Goal: Use online tool/utility

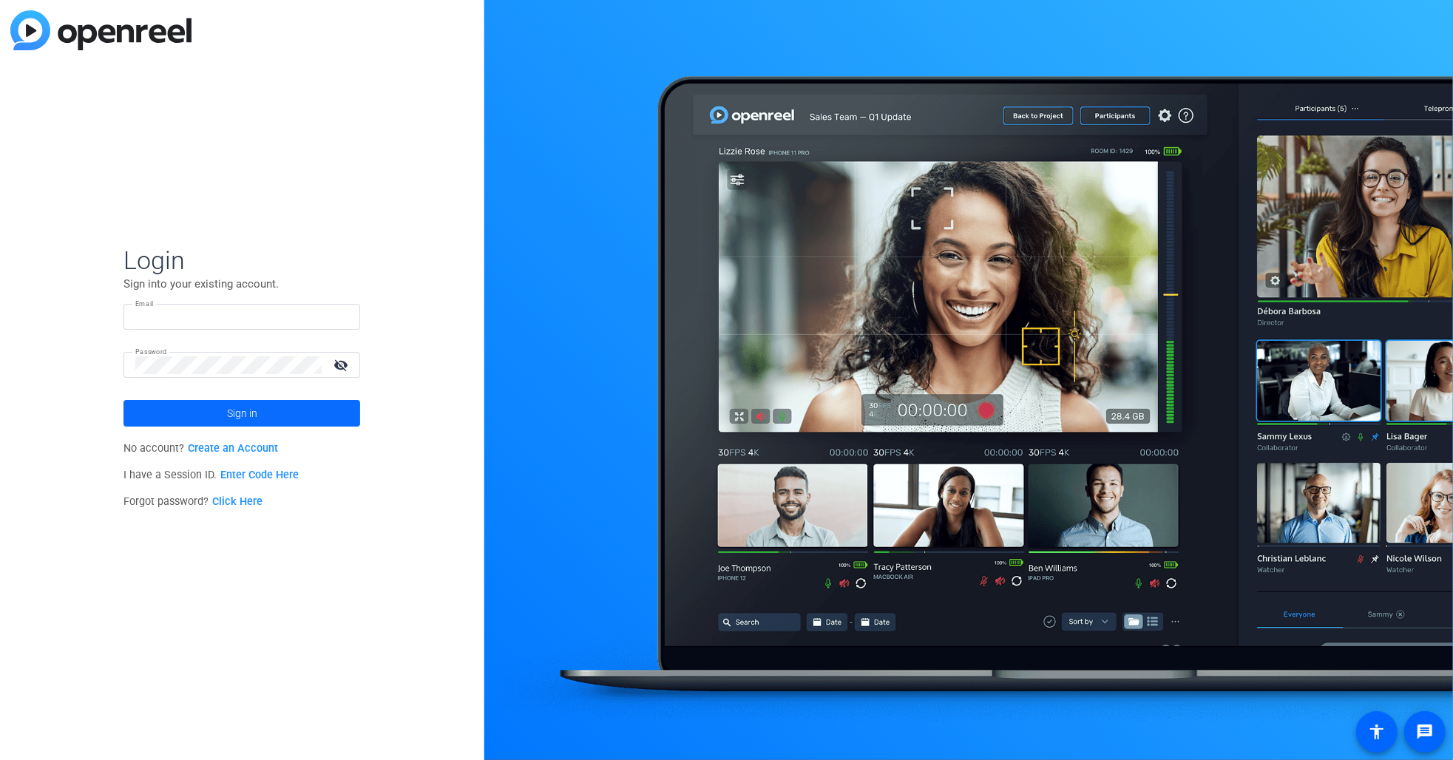
type input "[PERSON_NAME][EMAIL_ADDRESS][PERSON_NAME][DOMAIN_NAME]"
click at [271, 408] on span at bounding box center [241, 413] width 237 height 35
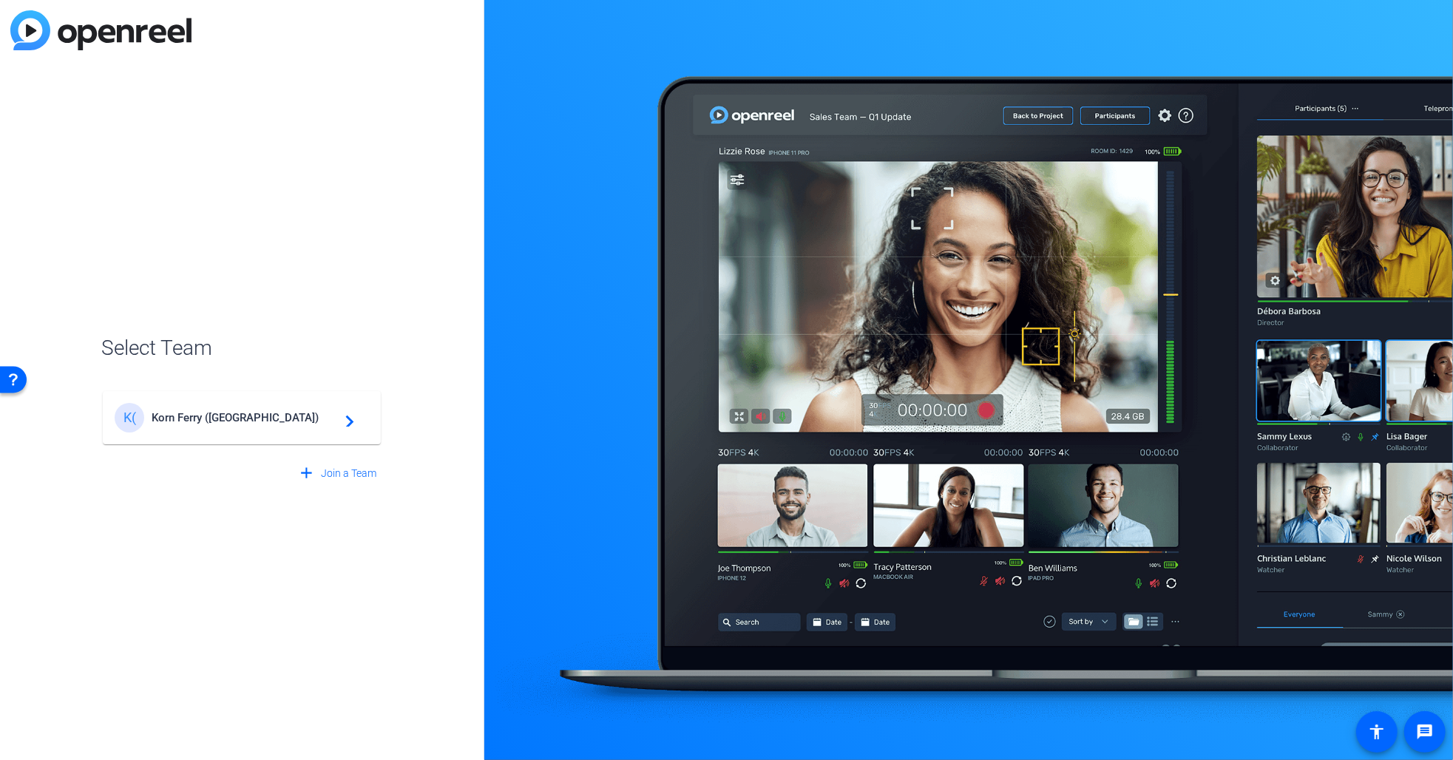
click at [278, 423] on span "Korn Ferry ([GEOGRAPHIC_DATA])" at bounding box center [244, 417] width 185 height 13
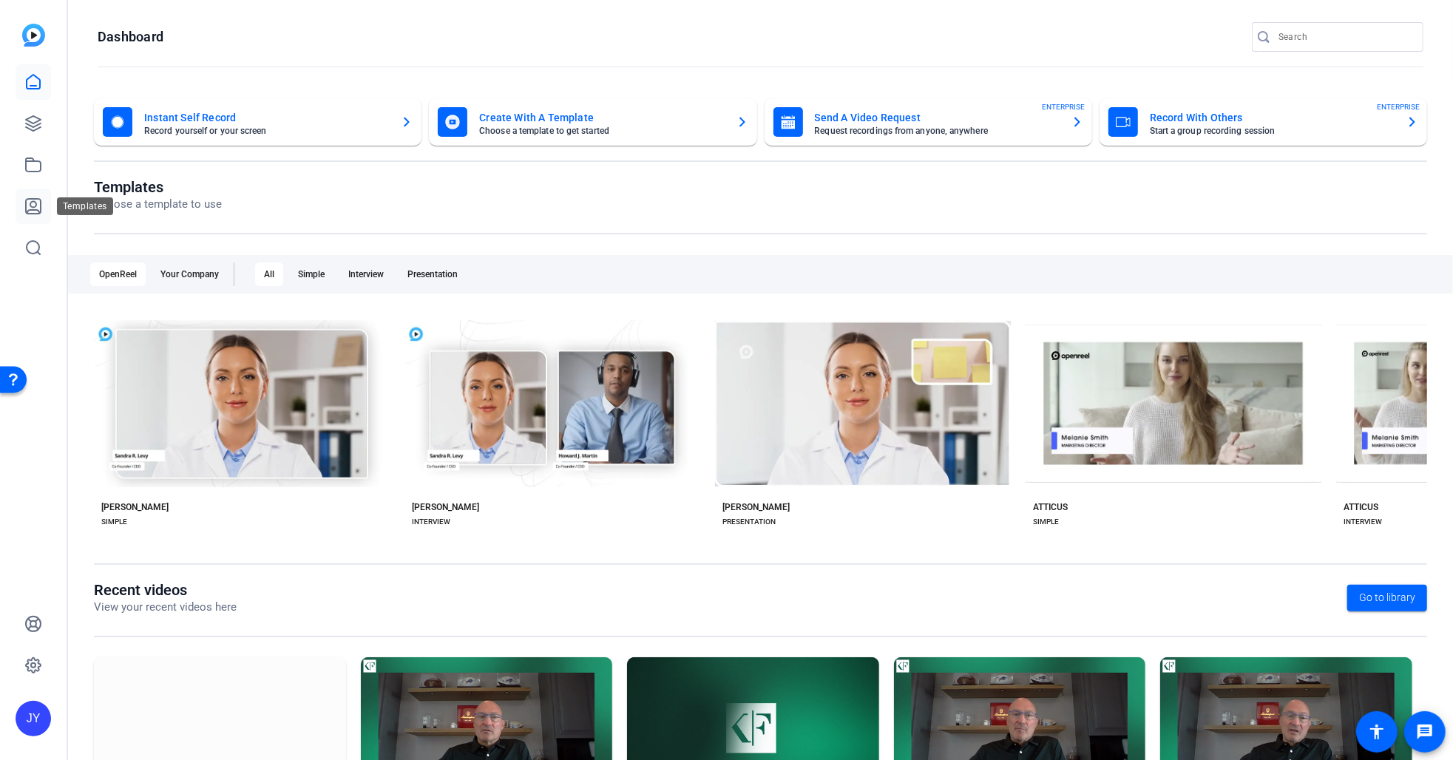
click at [34, 199] on icon at bounding box center [33, 206] width 15 height 15
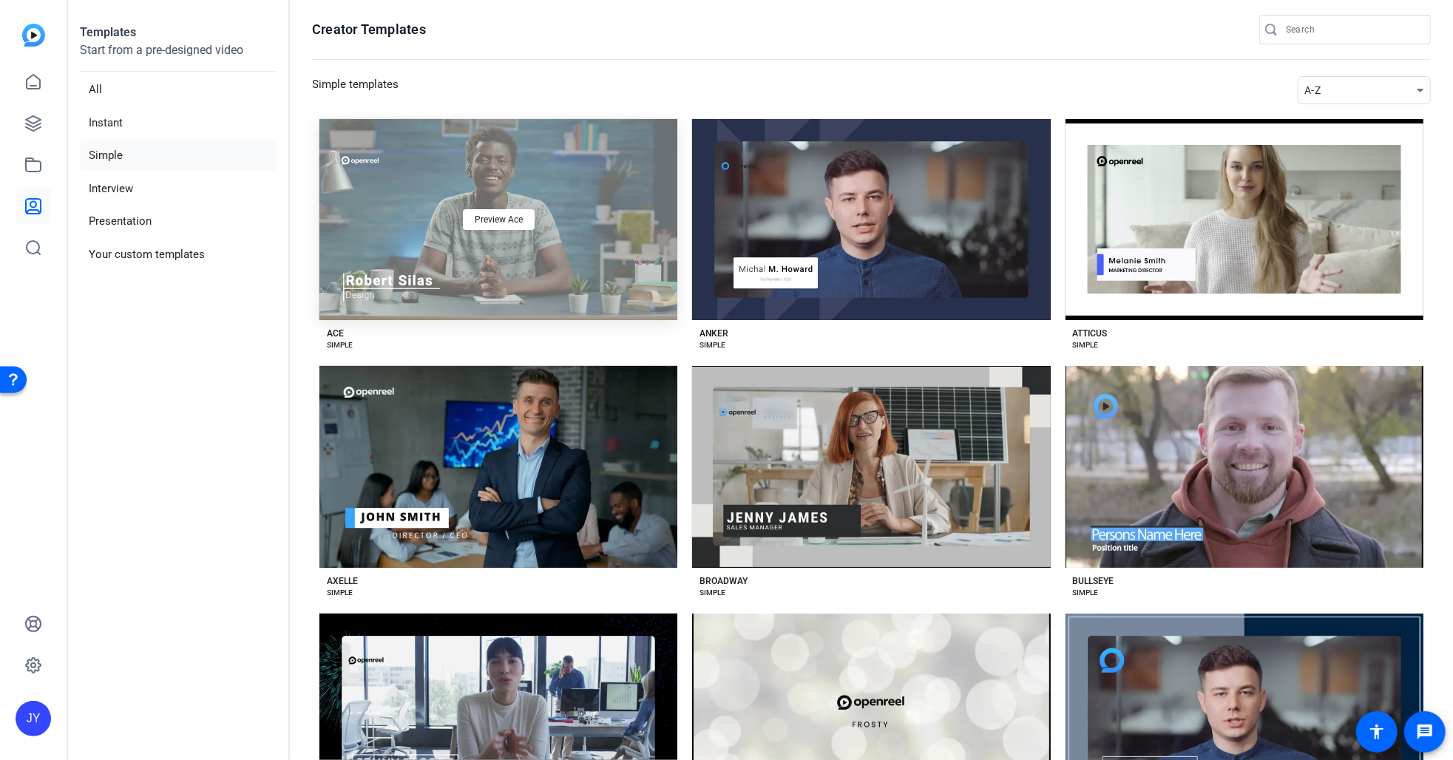
click at [552, 183] on div "Preview Ace" at bounding box center [498, 219] width 358 height 201
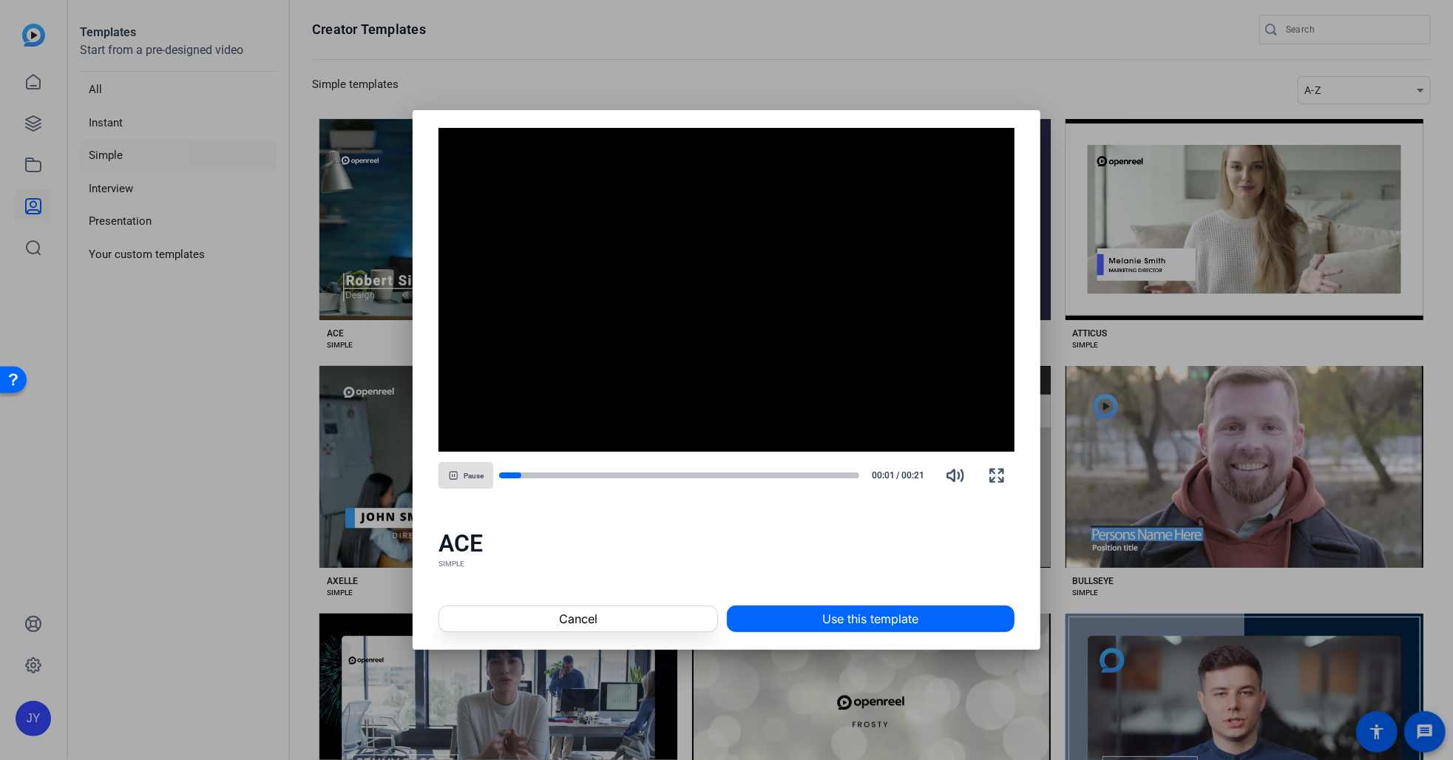
click at [1121, 221] on div at bounding box center [726, 380] width 1453 height 760
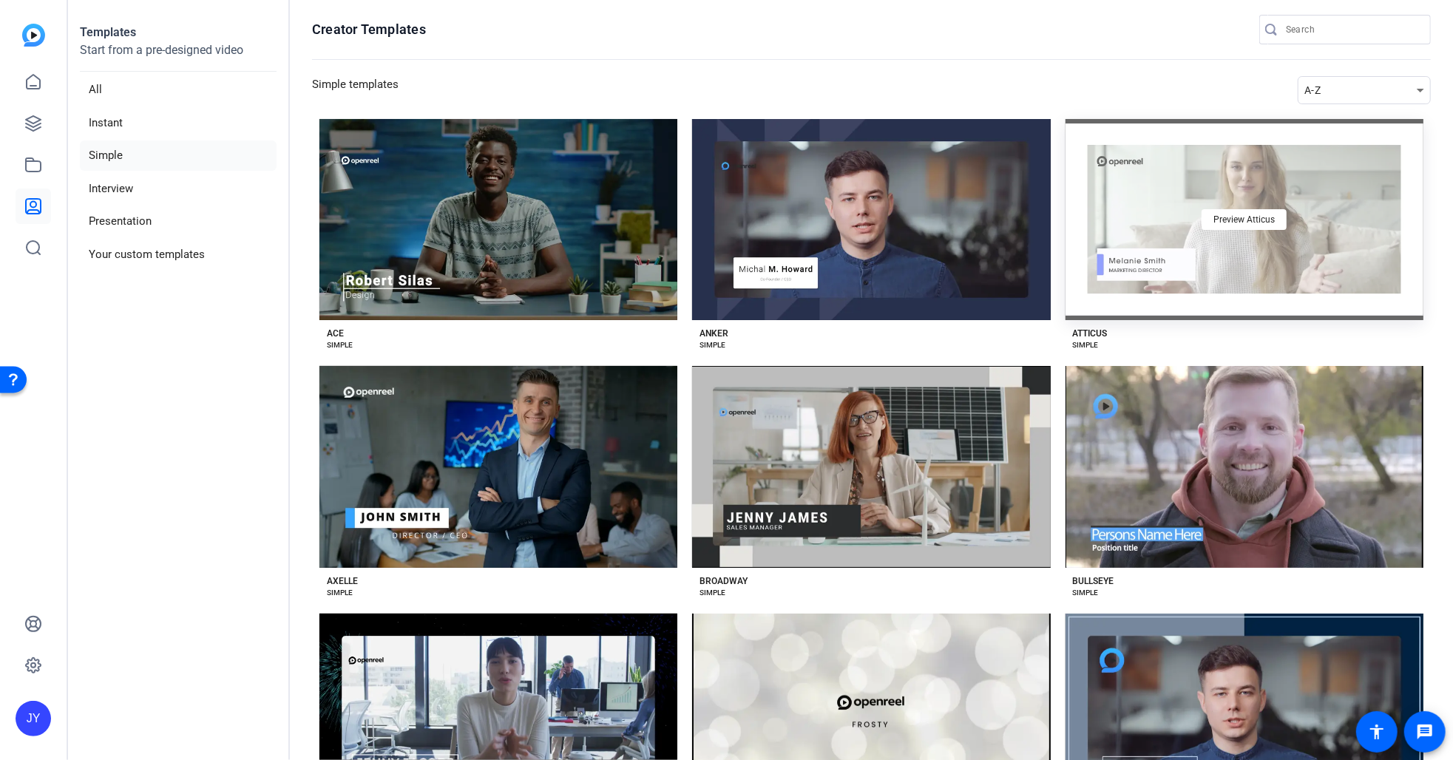
click at [1138, 217] on div "Preview Atticus" at bounding box center [1245, 219] width 358 height 201
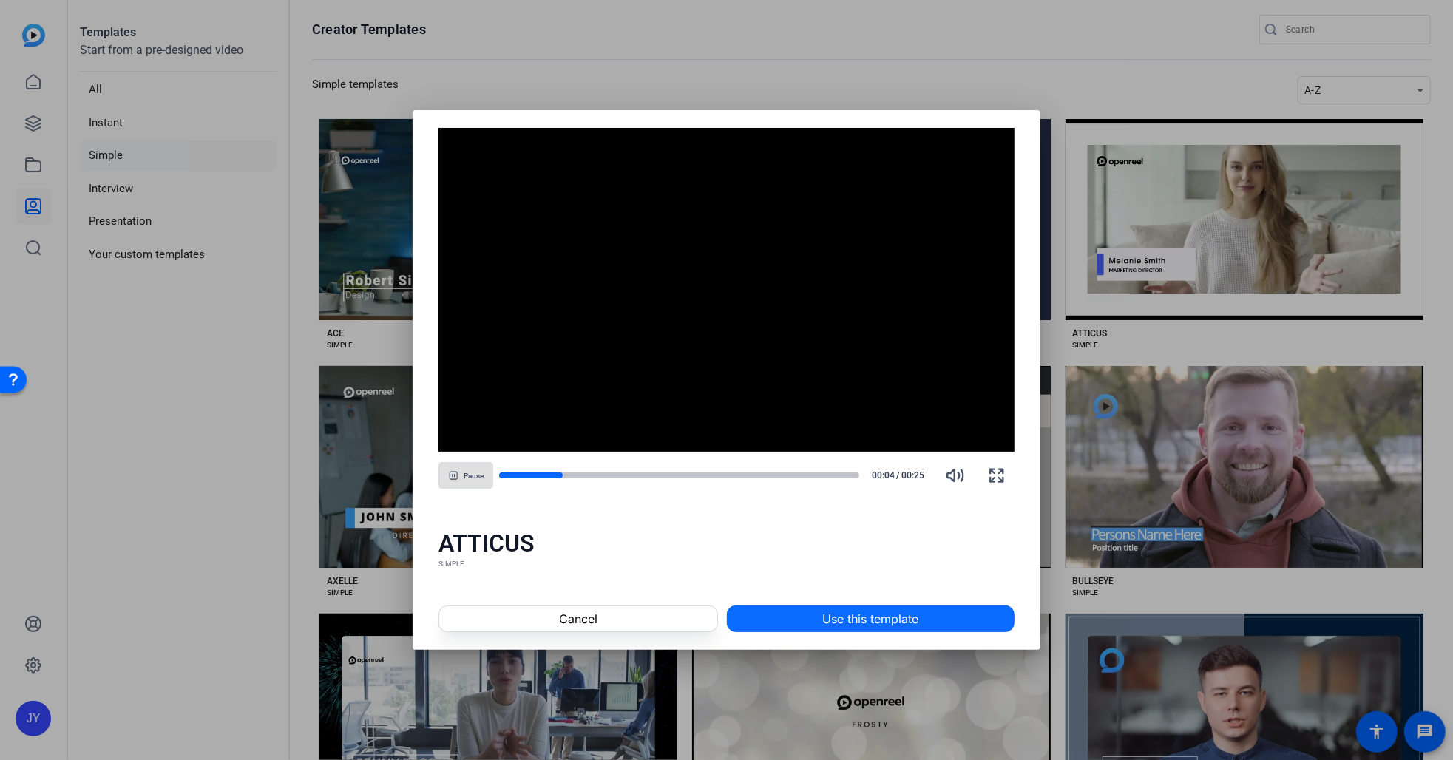
click at [806, 623] on span at bounding box center [871, 618] width 286 height 35
